Goal: Information Seeking & Learning: Check status

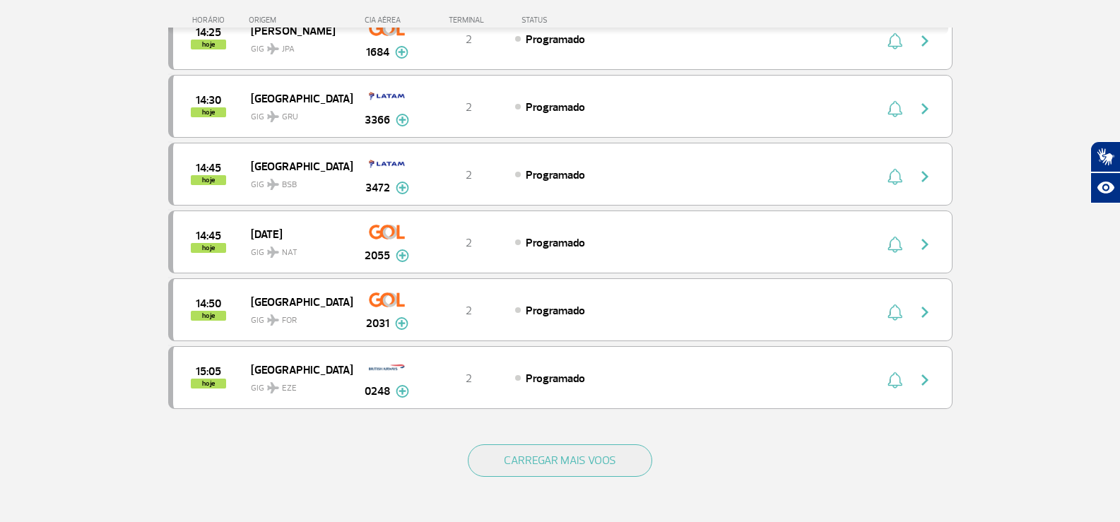
scroll to position [2543, 0]
click at [630, 409] on div "15:05 hoje [GEOGRAPHIC_DATA] GIG EZE 0248 2 Programado Parcerias: Iberia Airlin…" at bounding box center [560, 377] width 784 height 63
click at [636, 480] on div "CARREGAR MAIS VOOS" at bounding box center [560, 484] width 784 height 114
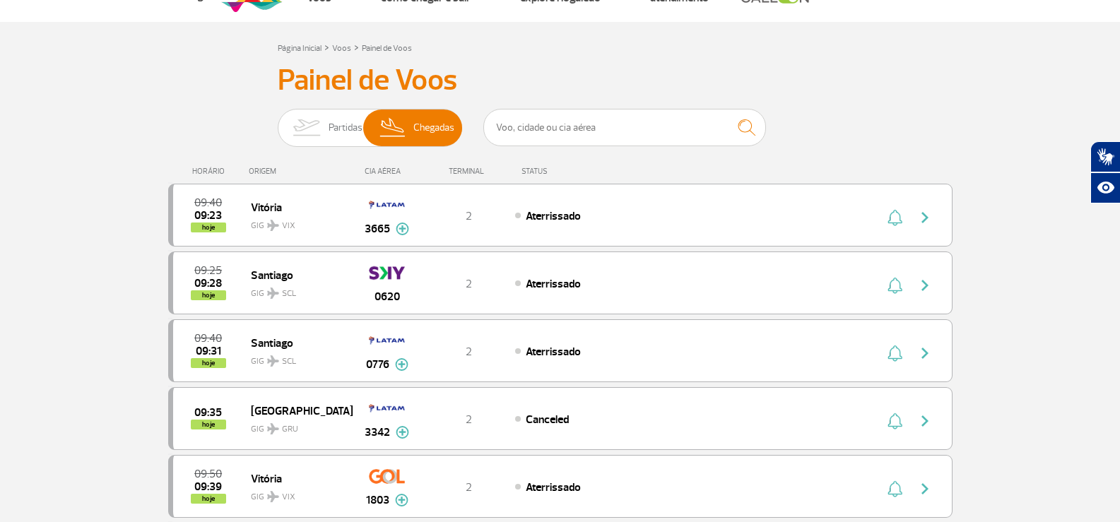
scroll to position [0, 0]
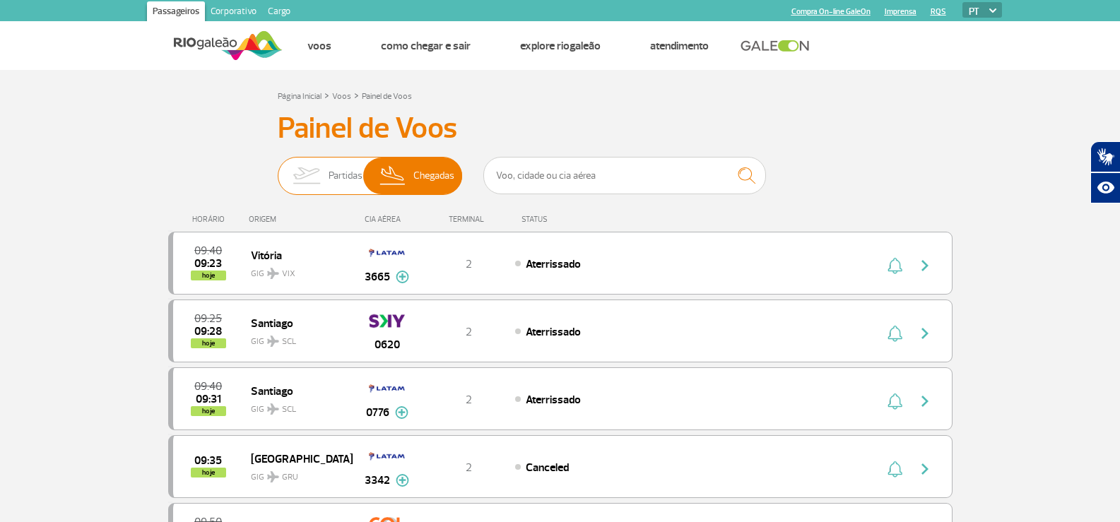
click at [455, 174] on span "Partidas Chegadas" at bounding box center [370, 176] width 184 height 38
click at [278, 169] on input "Partidas Chegadas" at bounding box center [278, 169] width 0 height 0
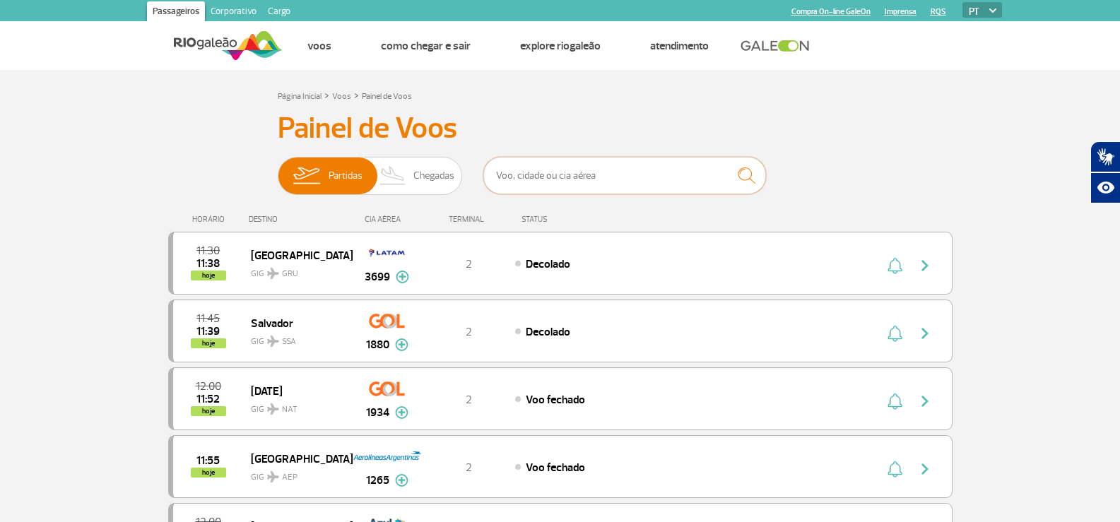
click at [574, 174] on input "text" at bounding box center [624, 175] width 283 height 37
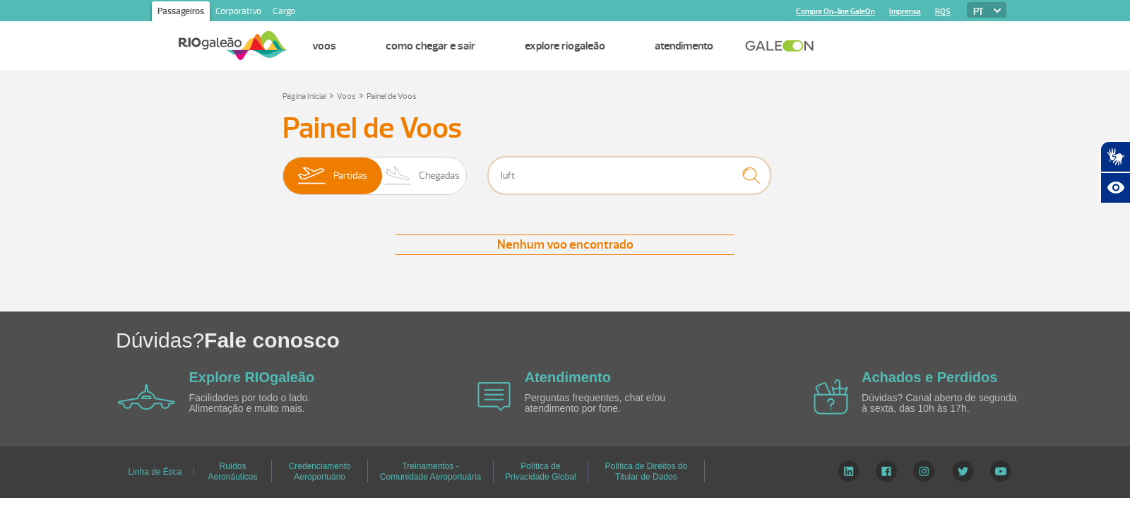
type input "lufthansa"
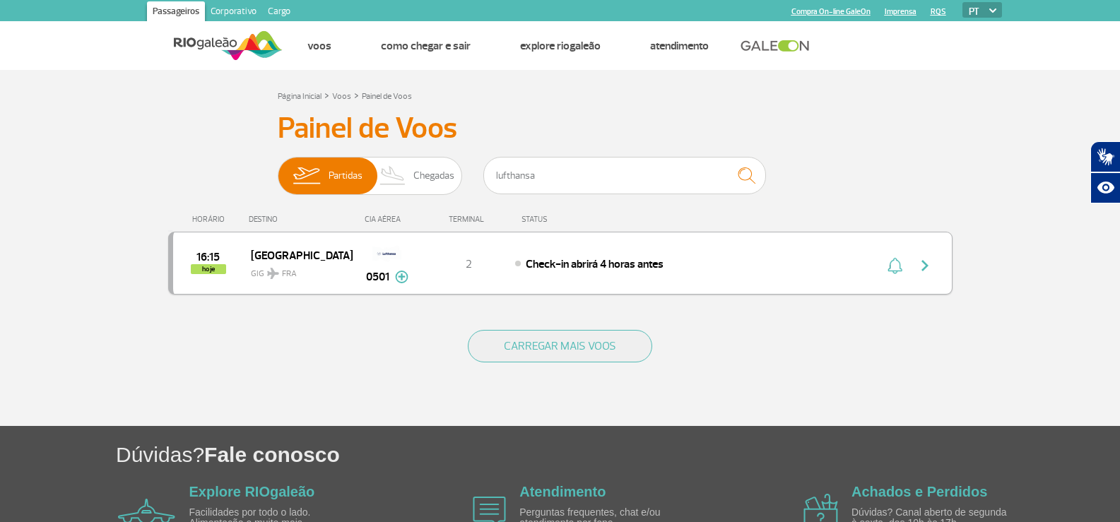
click at [534, 242] on div "16:15 hoje [GEOGRAPHIC_DATA] FRA 0501 2 Check-in abrirá 4 horas antes Parcerias…" at bounding box center [560, 263] width 784 height 63
click at [545, 254] on div "16:15 hoje [GEOGRAPHIC_DATA] FRA 0501 2 Check-in abrirá 4 horas antes Parcerias…" at bounding box center [560, 263] width 784 height 63
click at [574, 260] on span "Check-in abrirá 4 horas antes" at bounding box center [595, 264] width 138 height 14
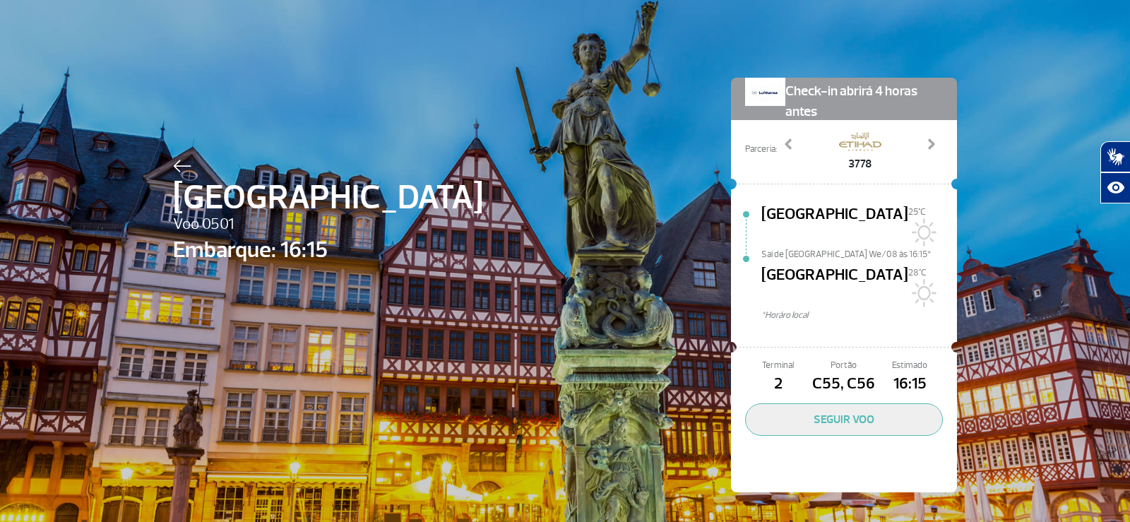
click at [180, 162] on img at bounding box center [182, 166] width 18 height 13
